Goal: Information Seeking & Learning: Check status

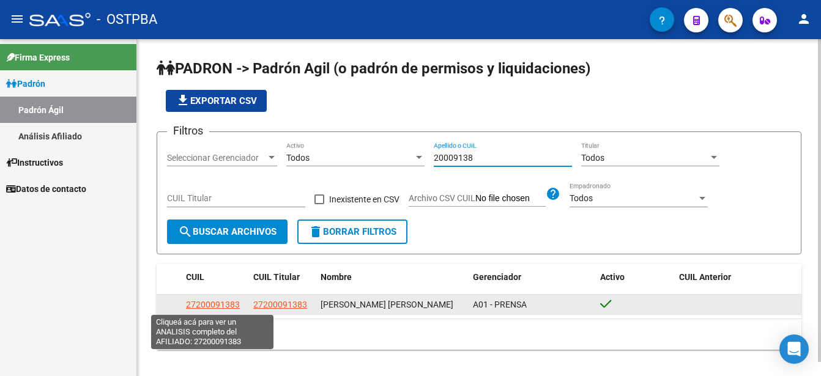
type input "20009138"
click at [209, 303] on span "27200091383" at bounding box center [213, 305] width 54 height 10
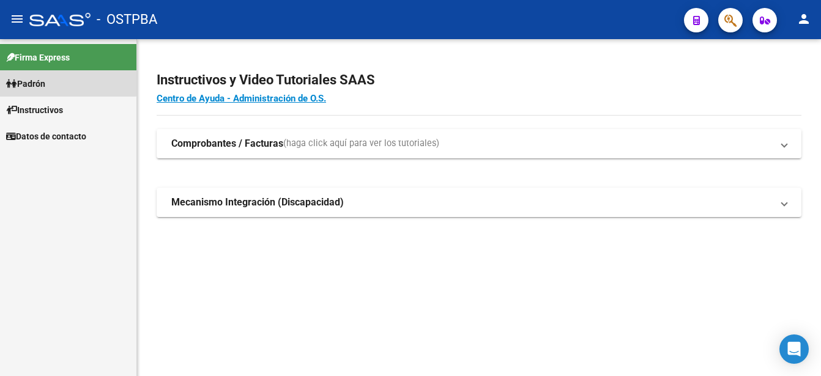
click at [53, 78] on link "Padrón" at bounding box center [68, 83] width 136 height 26
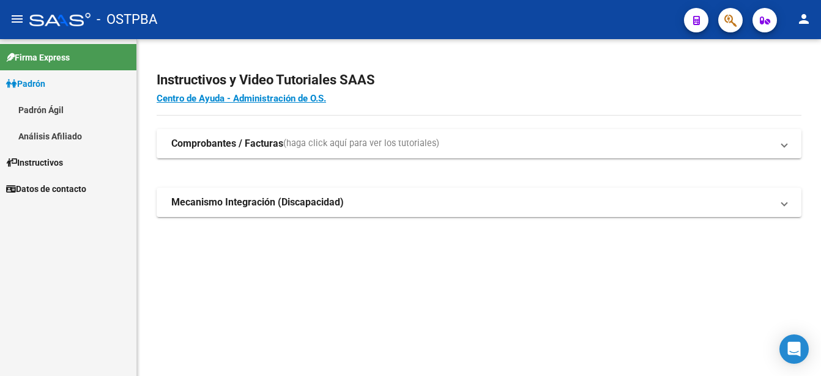
click at [53, 108] on link "Padrón Ágil" at bounding box center [68, 110] width 136 height 26
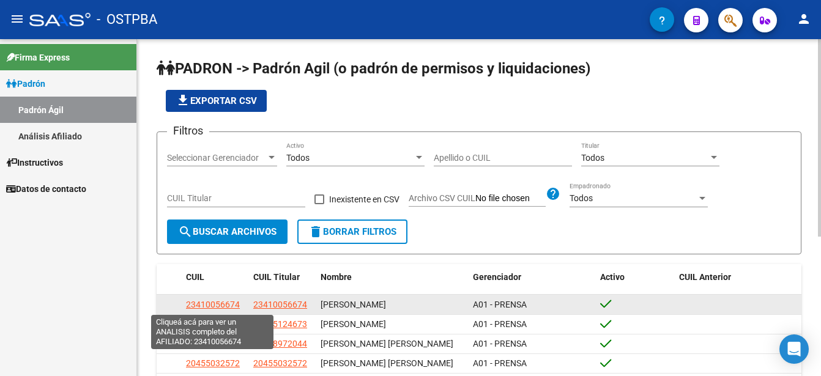
click at [223, 304] on span "23410056674" at bounding box center [213, 305] width 54 height 10
type textarea "23410056674"
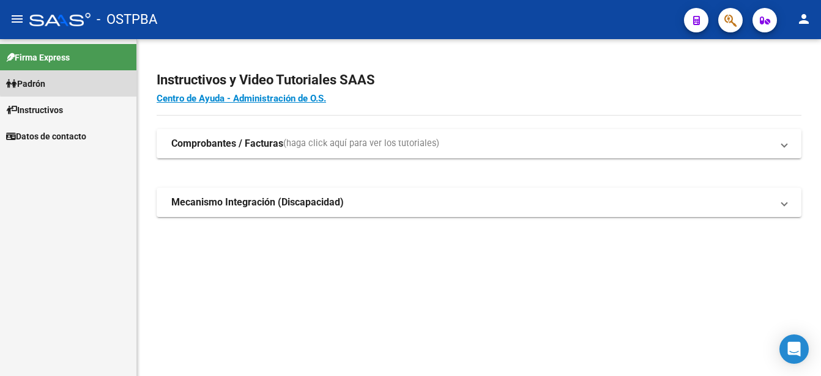
click at [82, 81] on link "Padrón" at bounding box center [68, 83] width 136 height 26
click at [82, 80] on link "Padrón" at bounding box center [68, 83] width 136 height 26
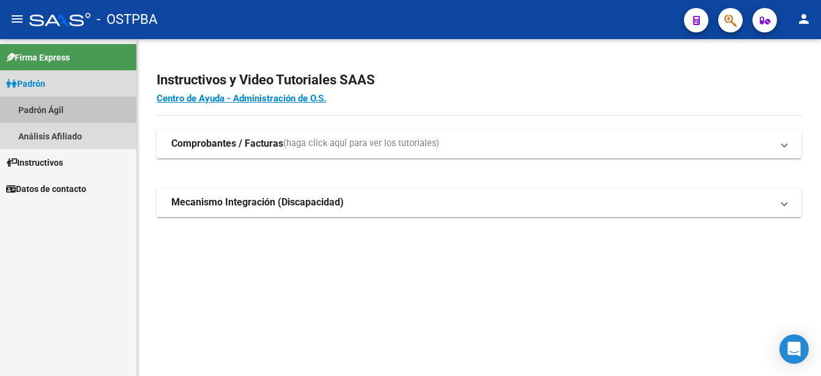
click at [62, 110] on link "Padrón Ágil" at bounding box center [68, 110] width 136 height 26
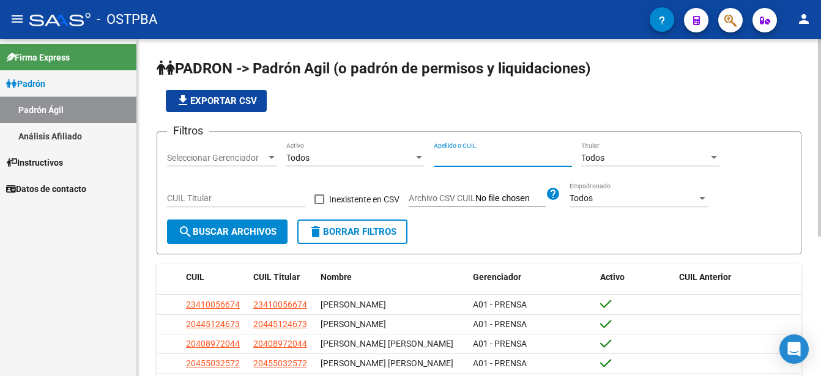
click at [441, 155] on input "Apellido o CUIL" at bounding box center [503, 158] width 138 height 10
